Goal: Book appointment/travel/reservation

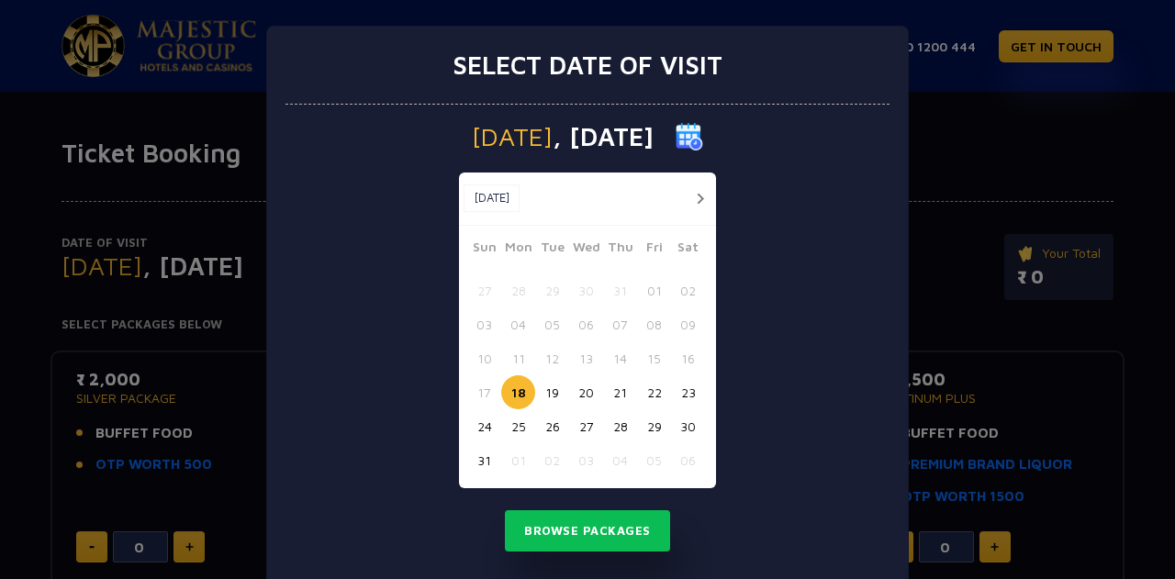
click at [650, 398] on button "22" at bounding box center [654, 392] width 34 height 34
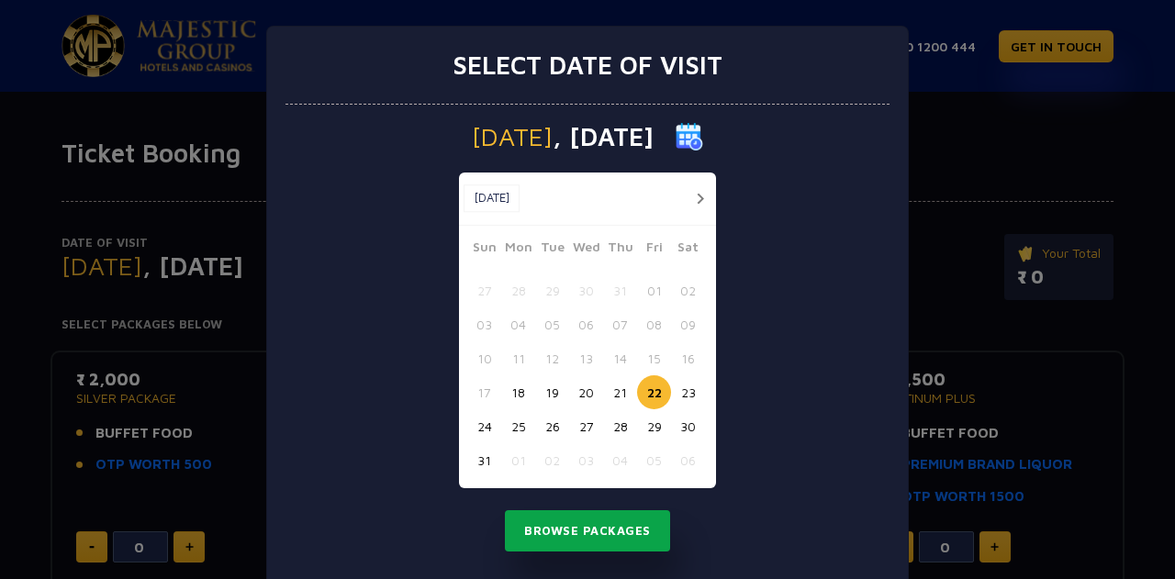
click at [598, 535] on button "Browse Packages" at bounding box center [587, 531] width 165 height 42
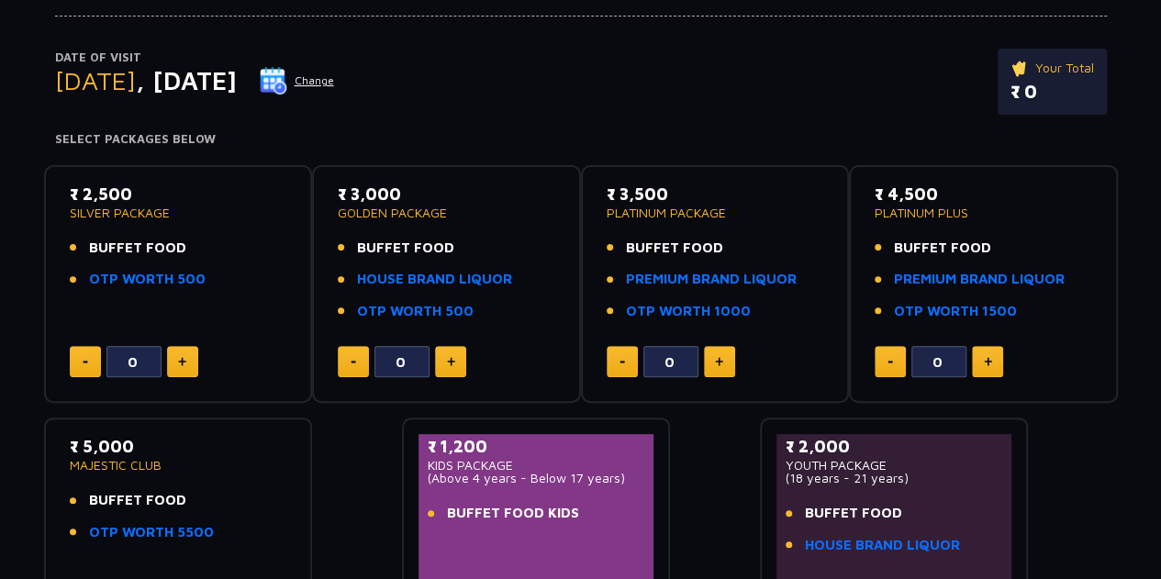
scroll to position [184, 0]
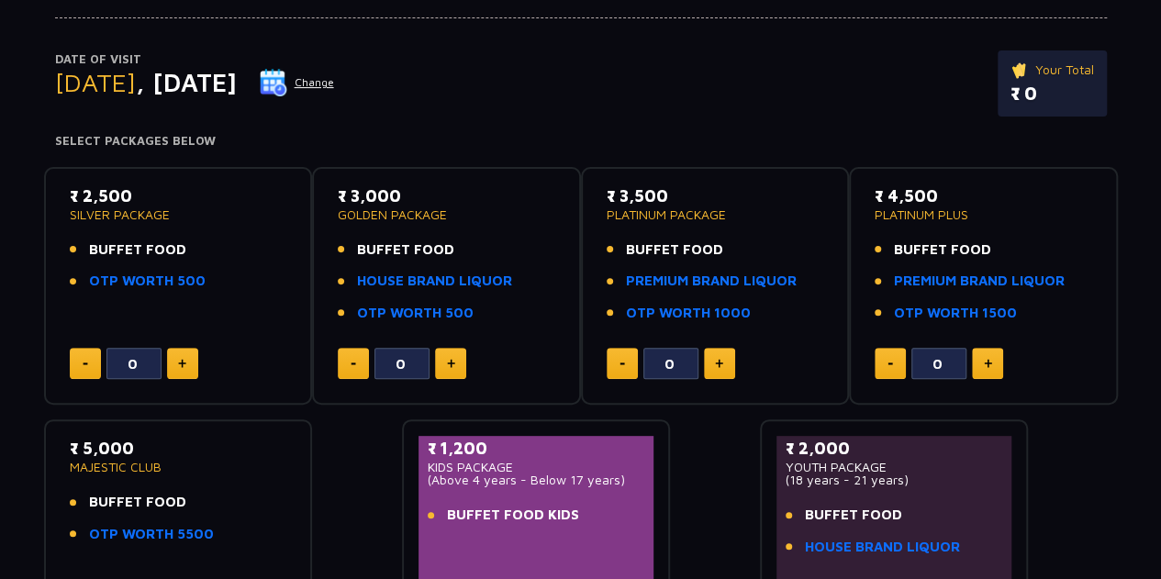
click at [176, 359] on button at bounding box center [182, 363] width 31 height 31
type input "2"
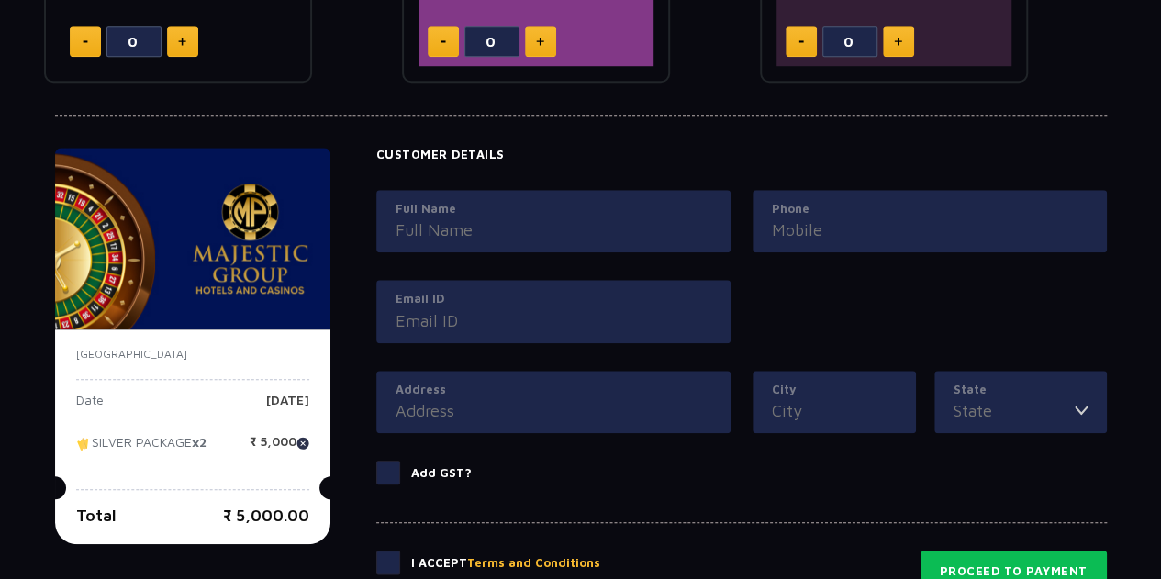
scroll to position [754, 0]
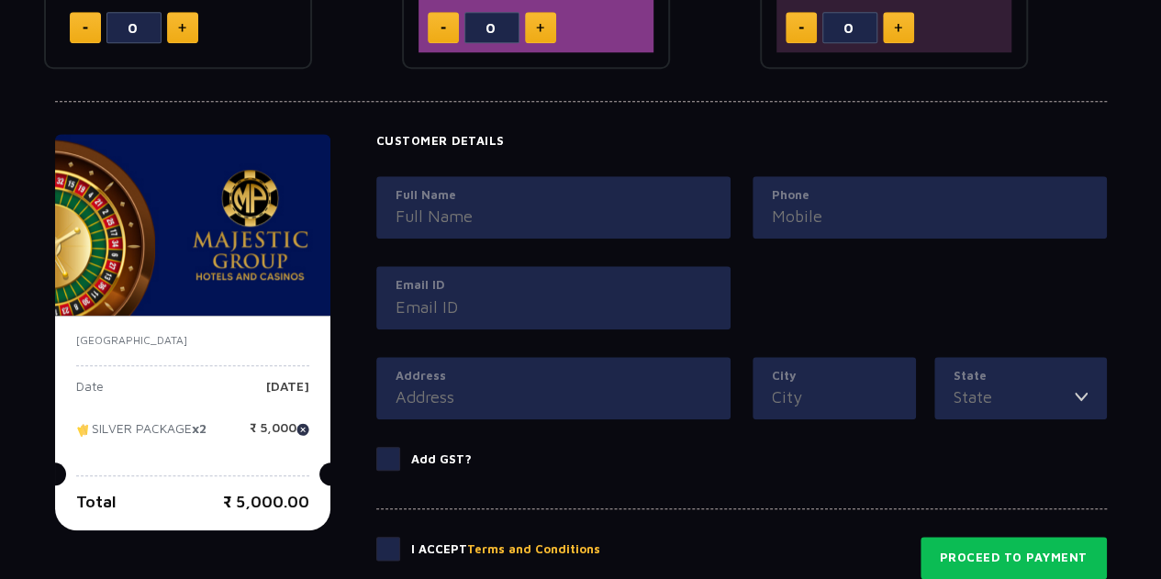
click at [608, 212] on input "Full Name" at bounding box center [554, 216] width 316 height 25
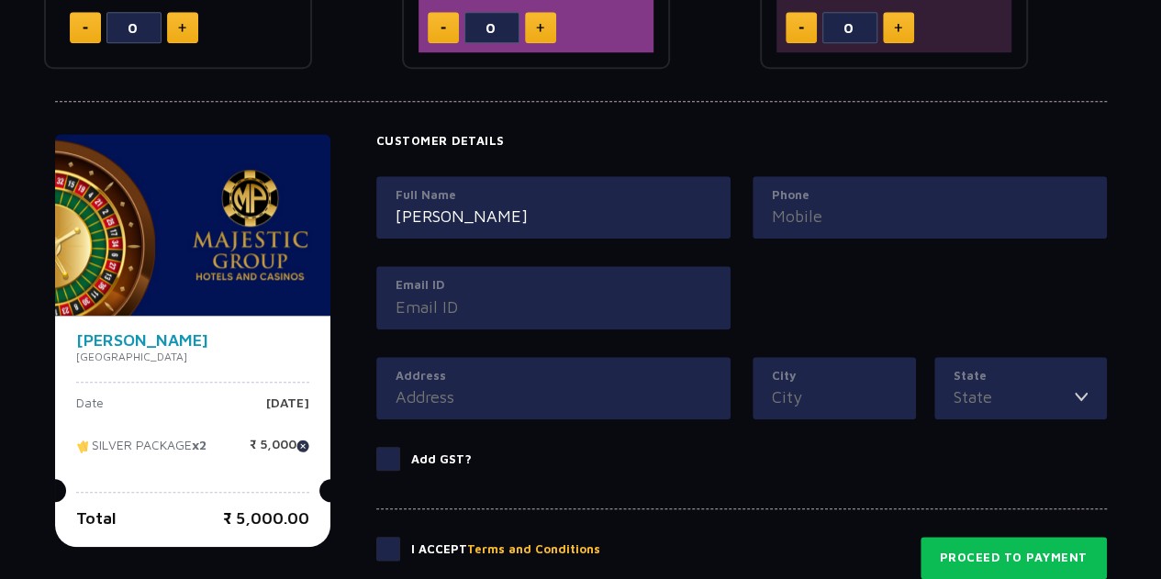
type input "[PERSON_NAME]"
click at [832, 205] on input "Phone" at bounding box center [930, 216] width 316 height 25
type input "9700717929"
click at [589, 209] on input "[PERSON_NAME]" at bounding box center [554, 216] width 316 height 25
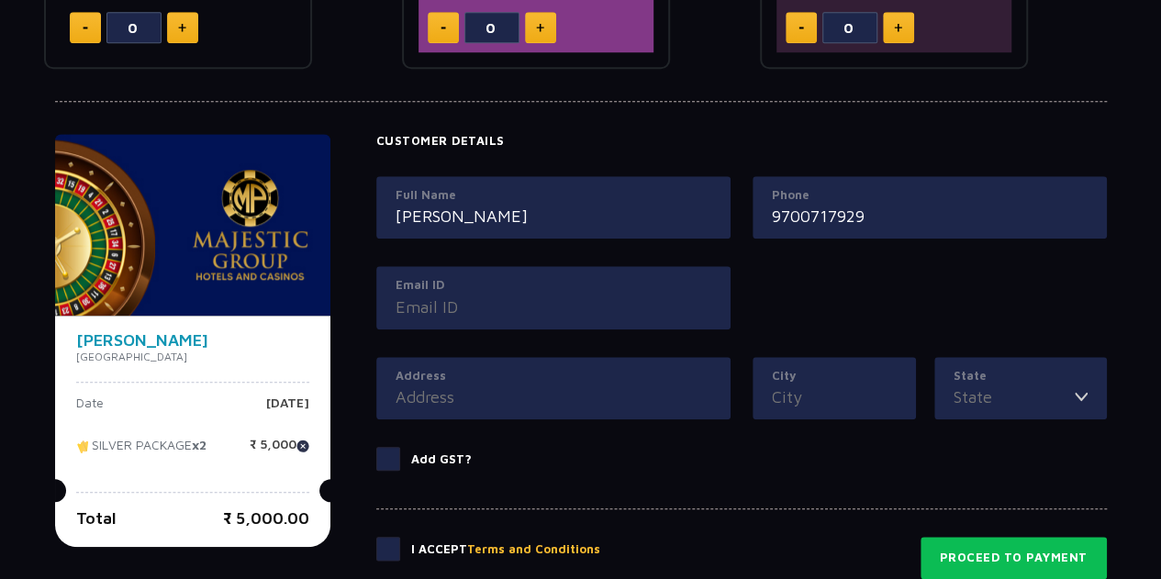
type input "[PERSON_NAME]"
click at [490, 304] on input "Email ID" at bounding box center [554, 307] width 316 height 25
type input "[EMAIL_ADDRESS][PERSON_NAME][DOMAIN_NAME]"
click at [496, 409] on div "Address" at bounding box center [553, 388] width 354 height 63
click at [519, 372] on label "Address" at bounding box center [554, 376] width 316 height 18
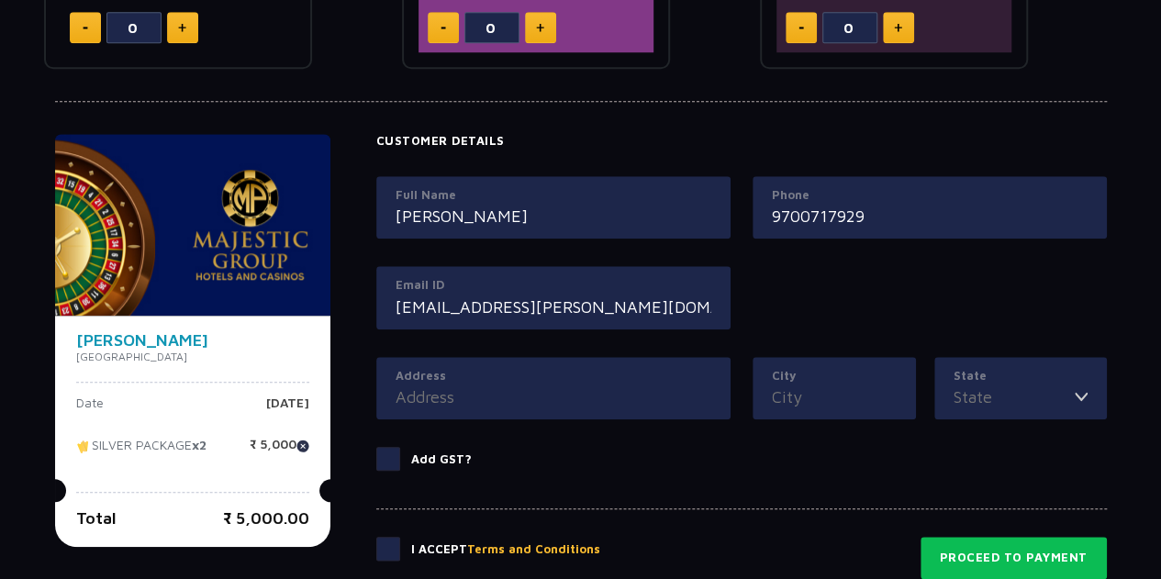
click at [519, 385] on input "Address" at bounding box center [554, 397] width 316 height 25
click at [558, 400] on input "Address" at bounding box center [554, 397] width 316 height 25
click at [803, 391] on input "City" at bounding box center [834, 397] width 125 height 25
click at [558, 396] on input "[GEOGRAPHIC_DATA]" at bounding box center [554, 397] width 316 height 25
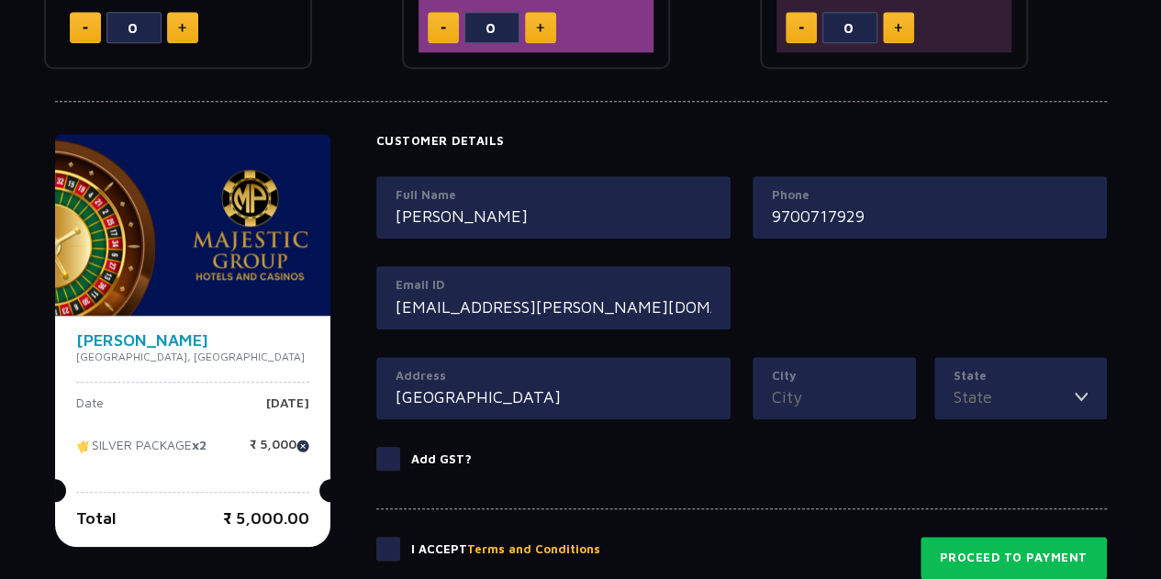
click at [558, 396] on input "[GEOGRAPHIC_DATA]" at bounding box center [554, 397] width 316 height 25
type input "Sai four seasons"
click at [863, 401] on input "City" at bounding box center [834, 397] width 125 height 25
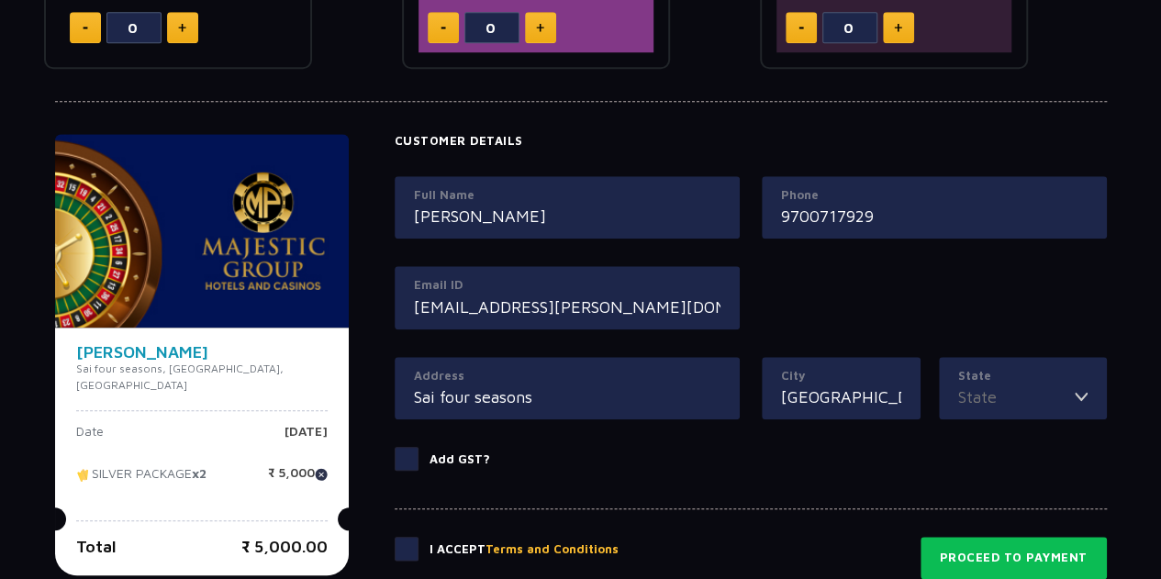
type input "[GEOGRAPHIC_DATA]"
click at [1024, 385] on input "State" at bounding box center [1016, 397] width 117 height 25
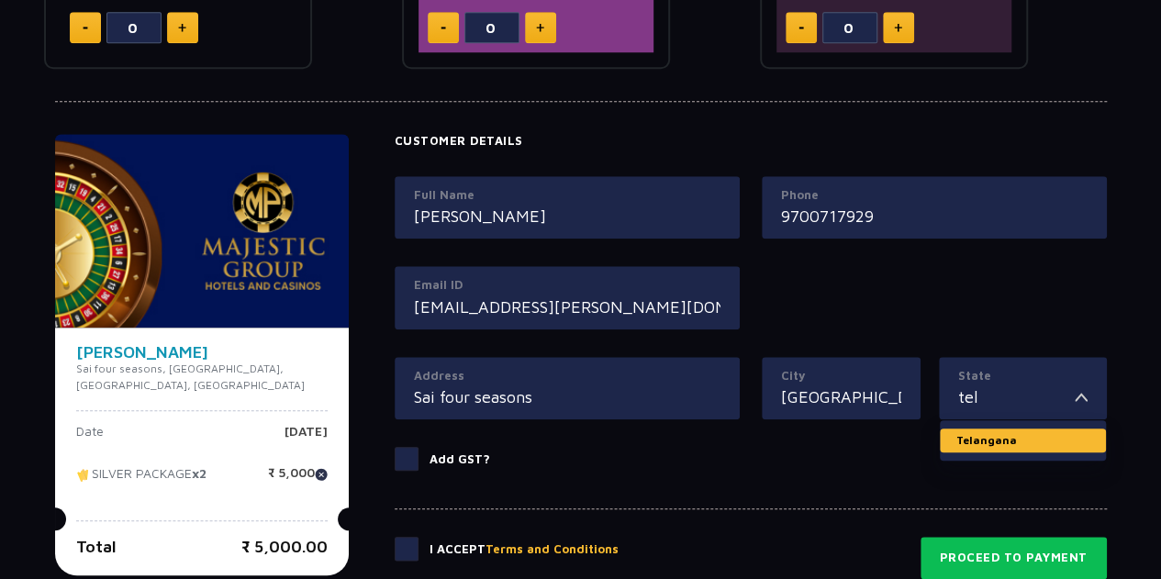
click at [958, 429] on li "Telangana" at bounding box center [1023, 441] width 166 height 24
type input "Telangana"
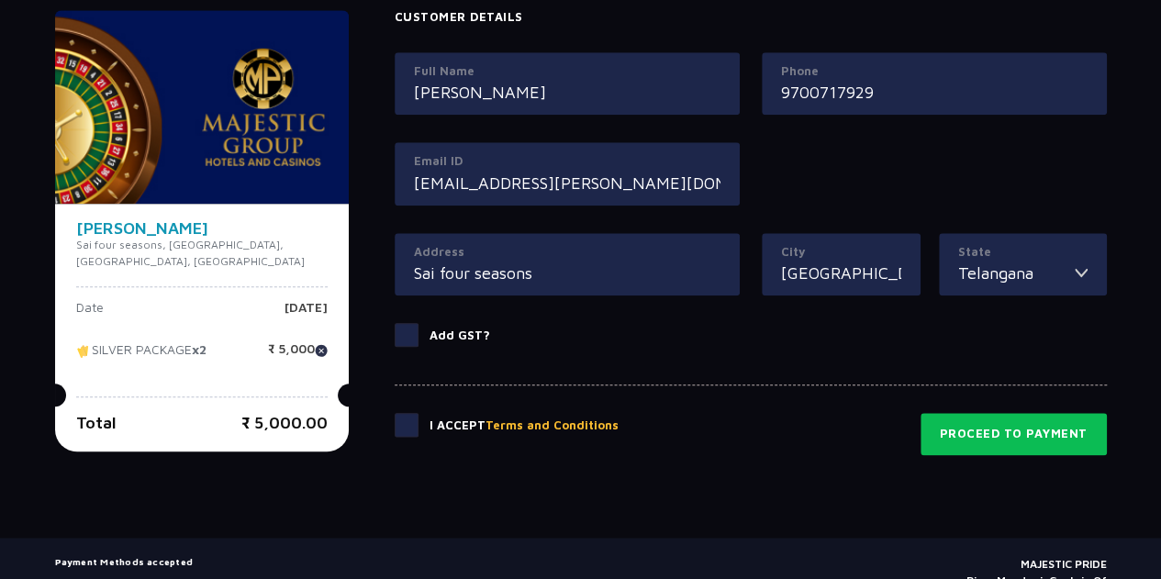
scroll to position [885, 0]
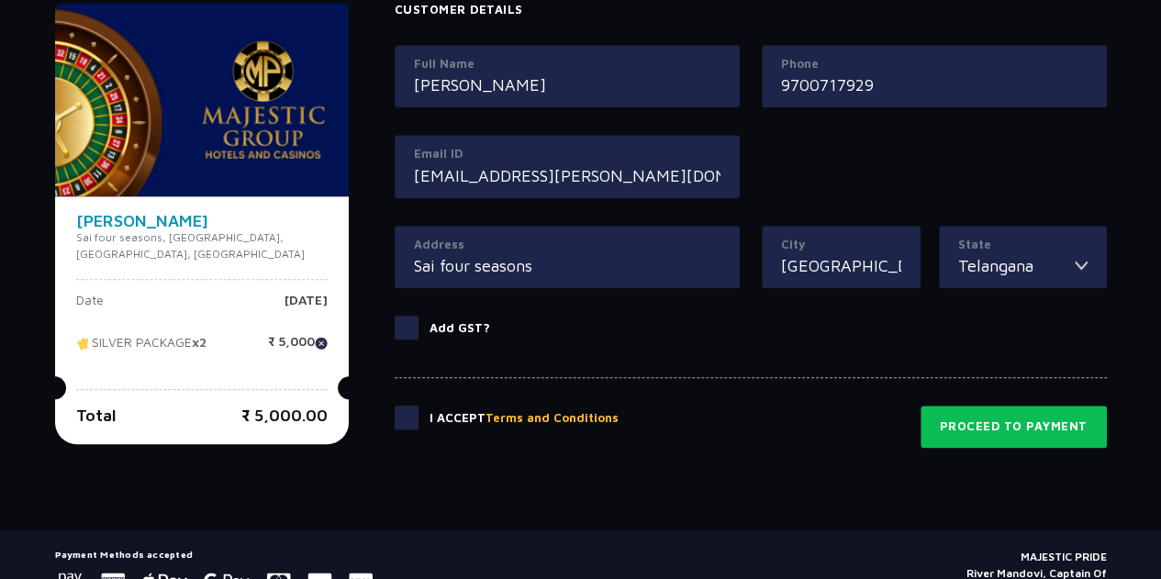
click at [395, 416] on span at bounding box center [407, 418] width 24 height 24
click at [0, 0] on input "checkbox" at bounding box center [0, 0] width 0 height 0
click at [986, 439] on button "Proceed to Payment" at bounding box center [1014, 427] width 186 height 42
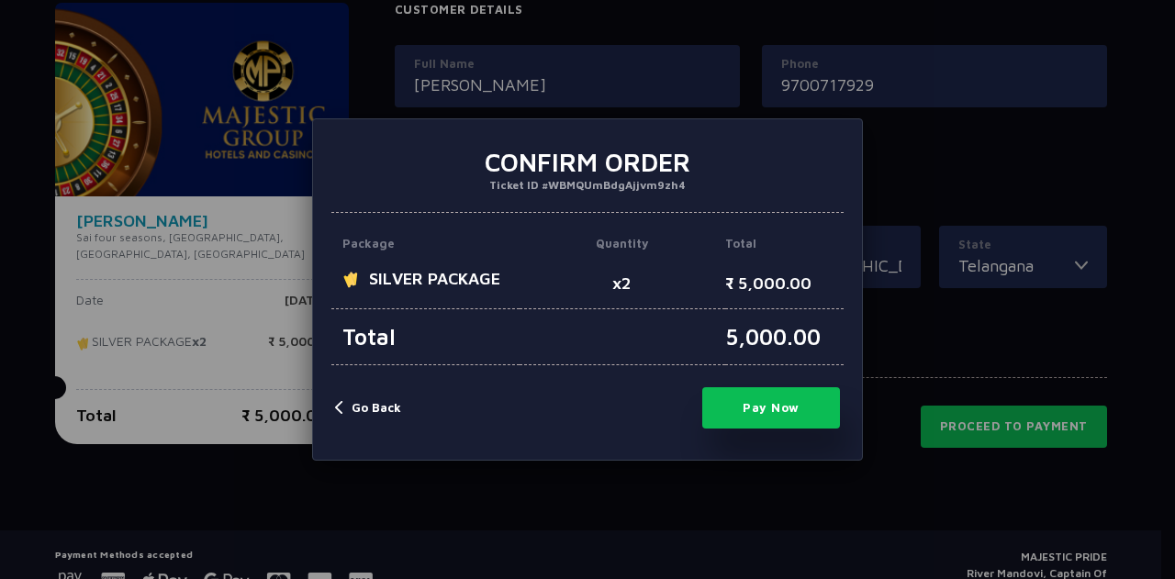
click at [765, 409] on button "Pay Now" at bounding box center [771, 407] width 138 height 41
